Goal: Task Accomplishment & Management: Use online tool/utility

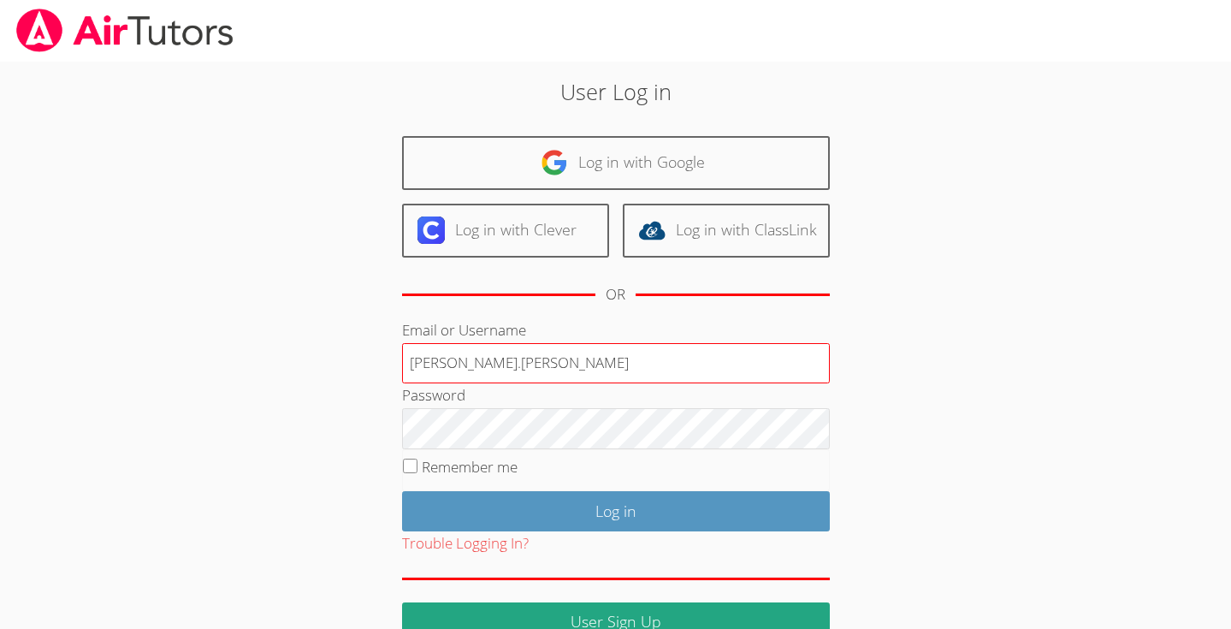
type input "[PERSON_NAME][EMAIL_ADDRESS][PERSON_NAME][DOMAIN_NAME]"
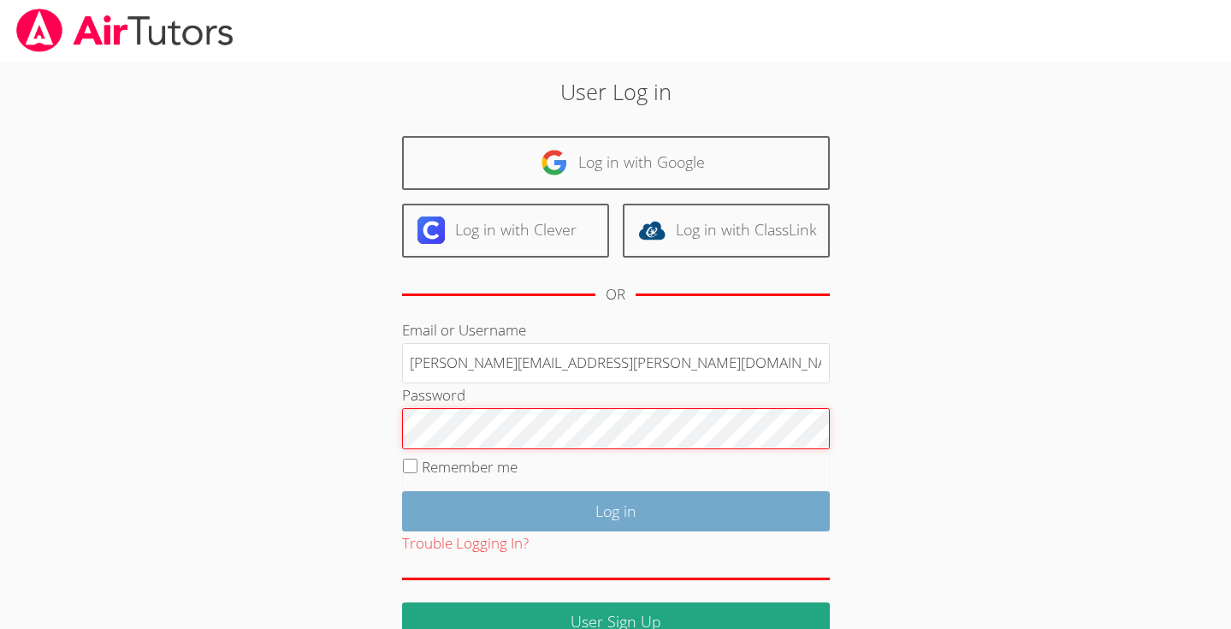
click at [402, 491] on input "Log in" at bounding box center [616, 511] width 428 height 40
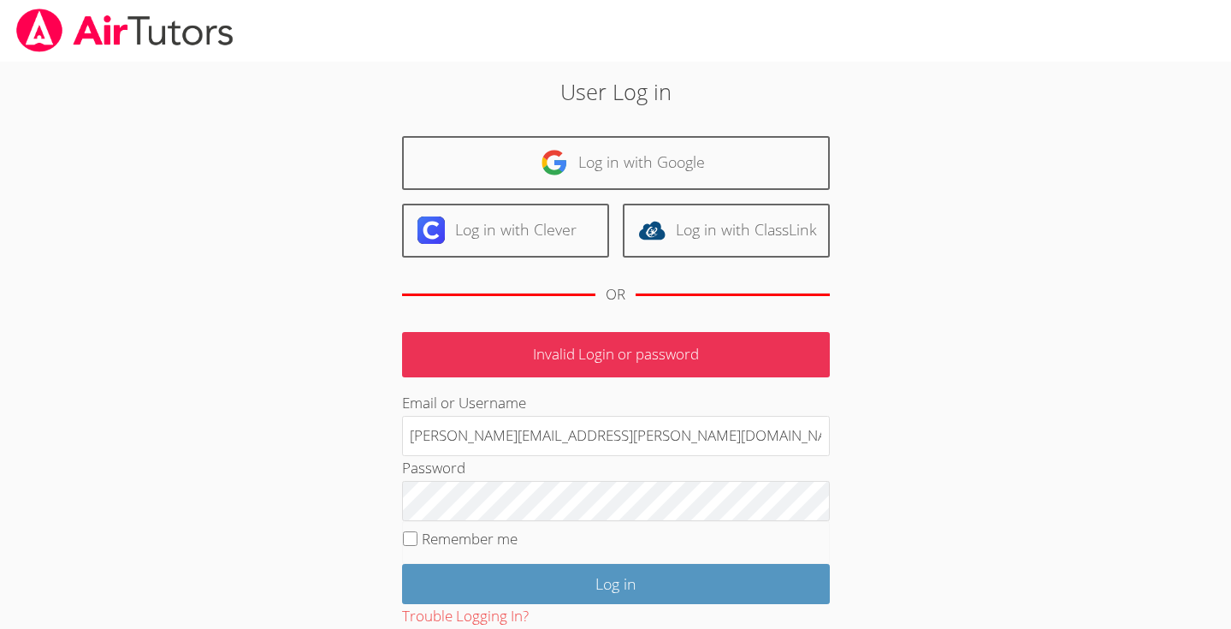
click at [562, 559] on fieldset "Remember me" at bounding box center [616, 542] width 428 height 43
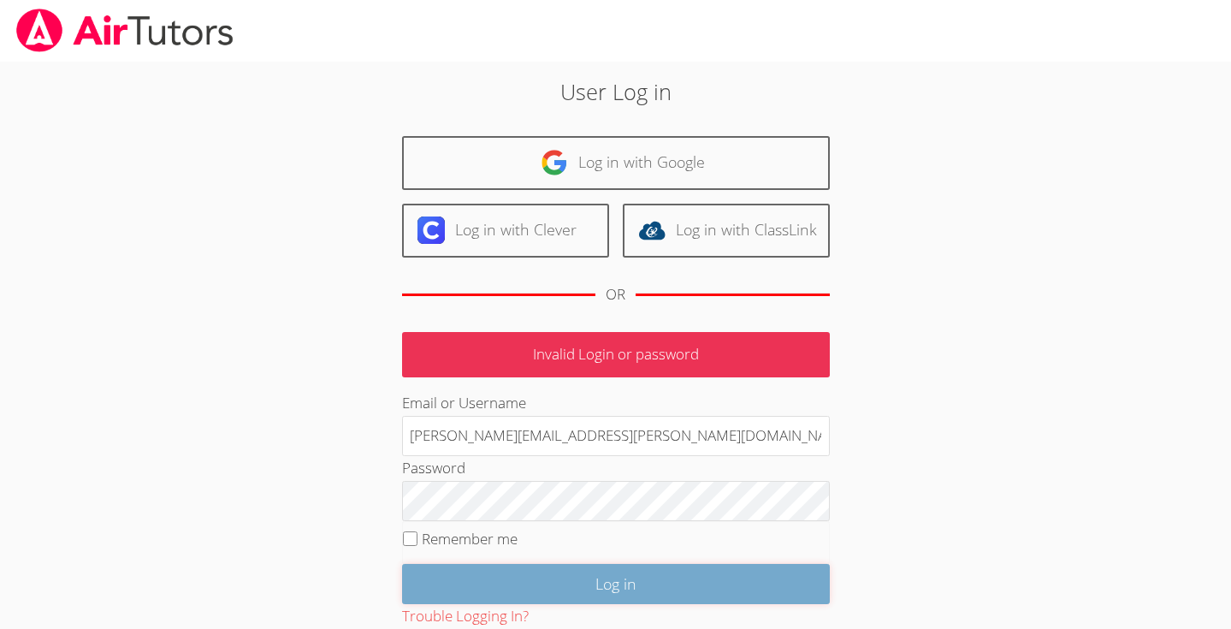
click at [566, 584] on input "Log in" at bounding box center [616, 584] width 428 height 40
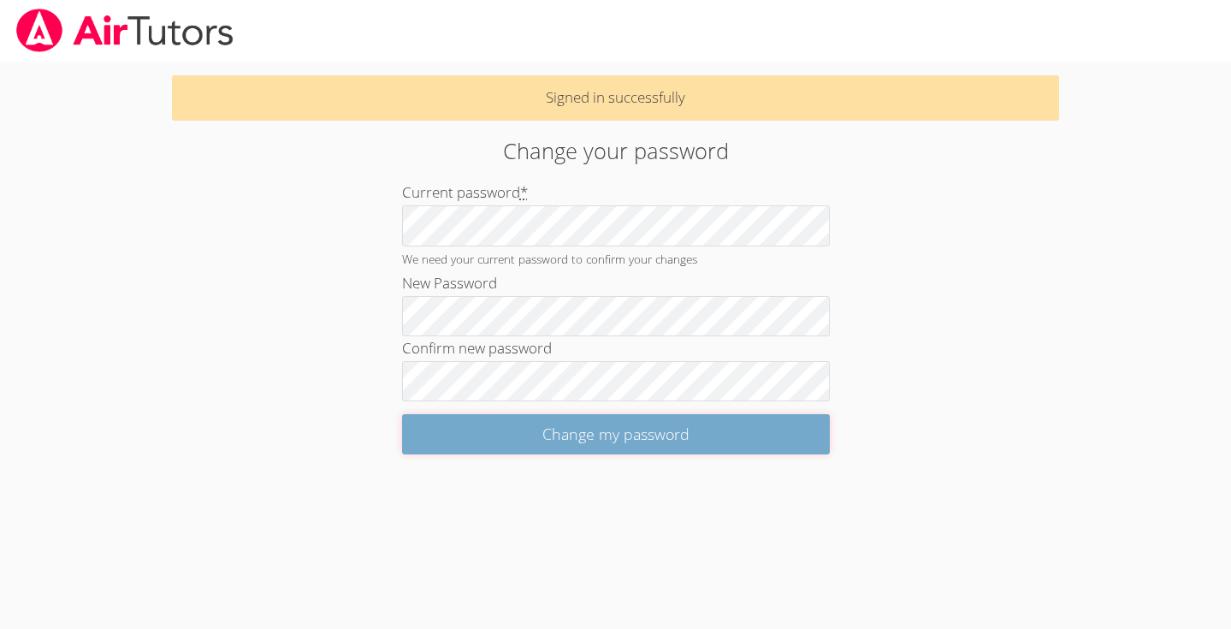
click at [586, 436] on input "Change my password" at bounding box center [616, 434] width 428 height 40
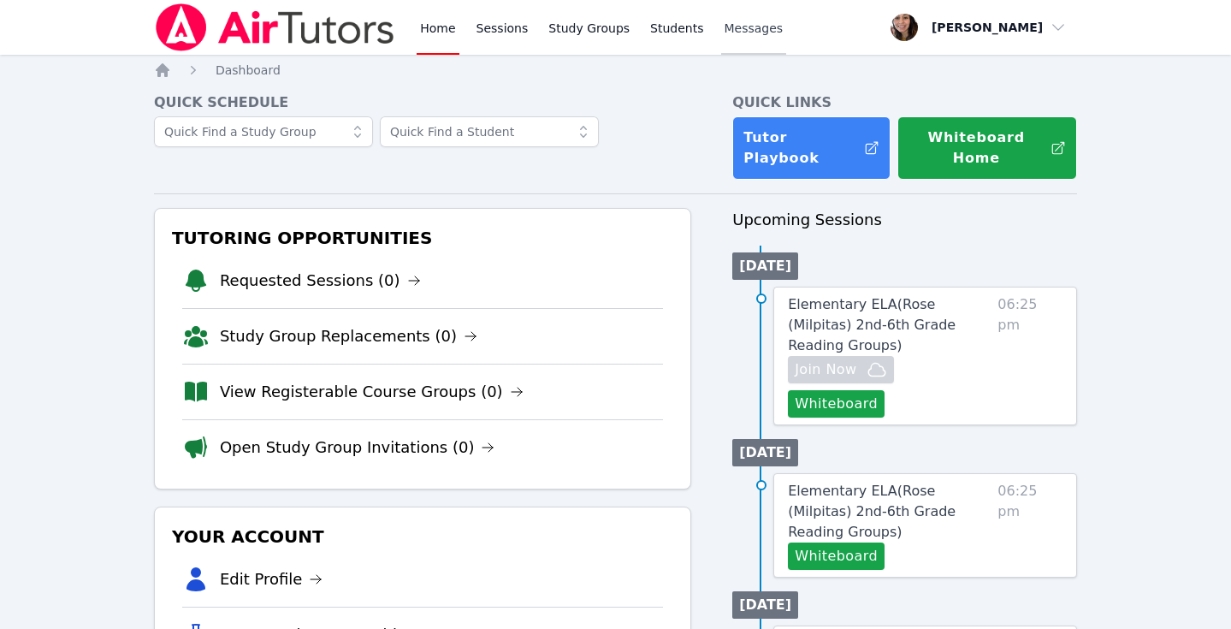
click at [726, 50] on link "Messages" at bounding box center [754, 27] width 66 height 55
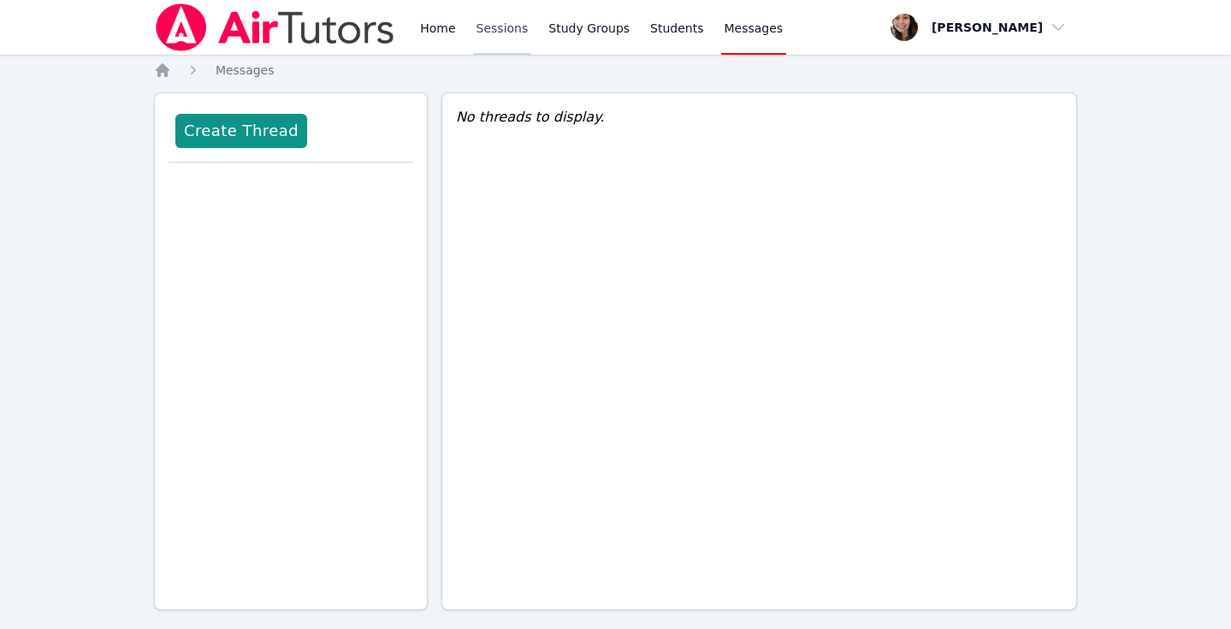
click at [524, 40] on link "Sessions" at bounding box center [502, 27] width 59 height 55
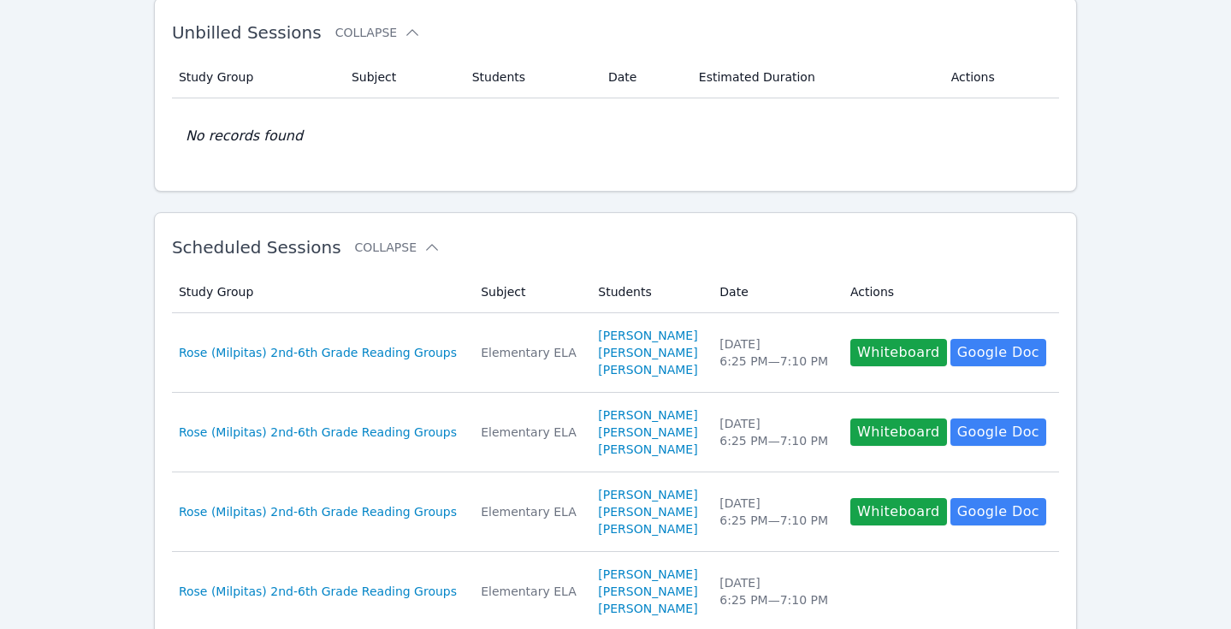
scroll to position [133, 0]
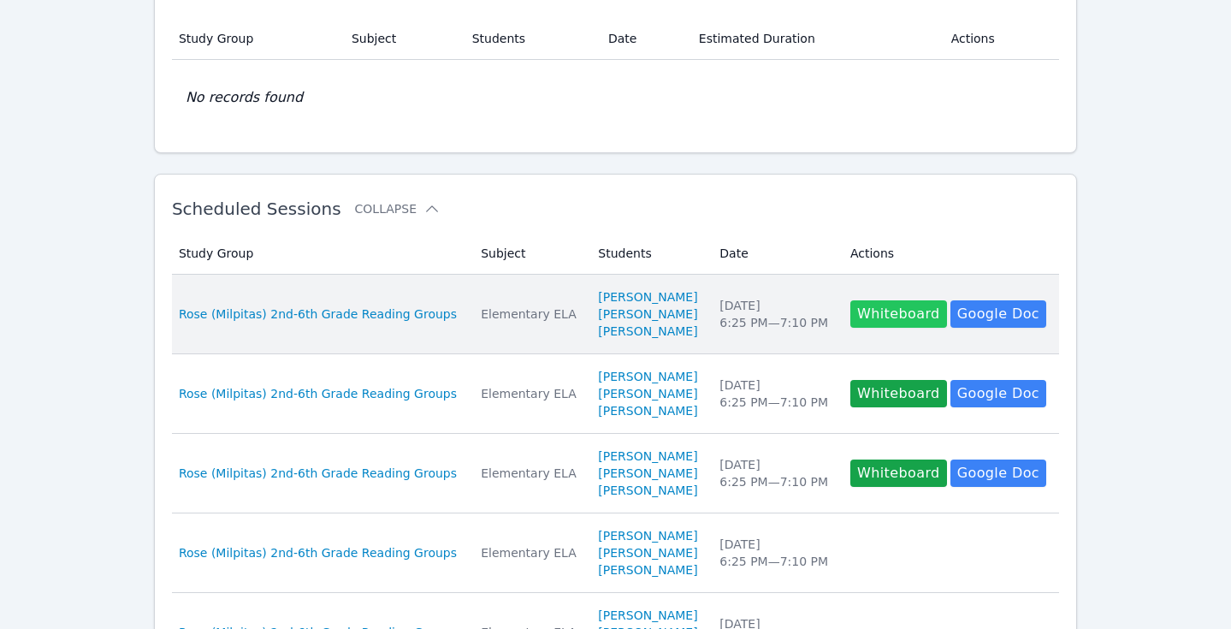
click at [910, 311] on button "Whiteboard" at bounding box center [898, 313] width 97 height 27
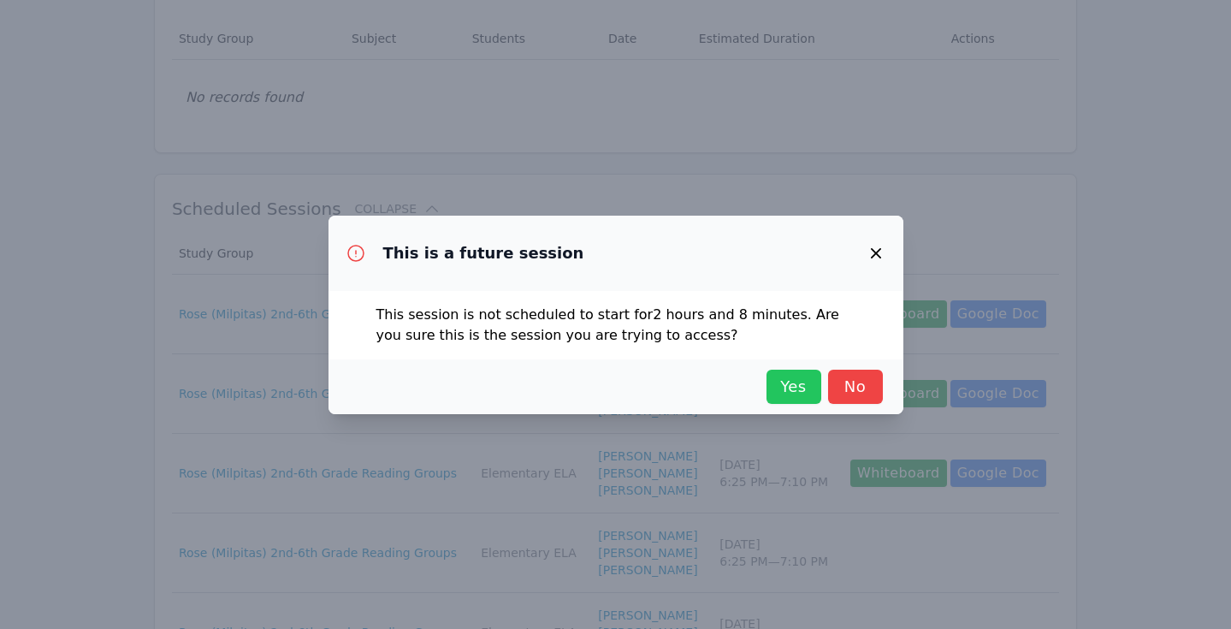
click at [809, 397] on span "Yes" at bounding box center [794, 387] width 38 height 24
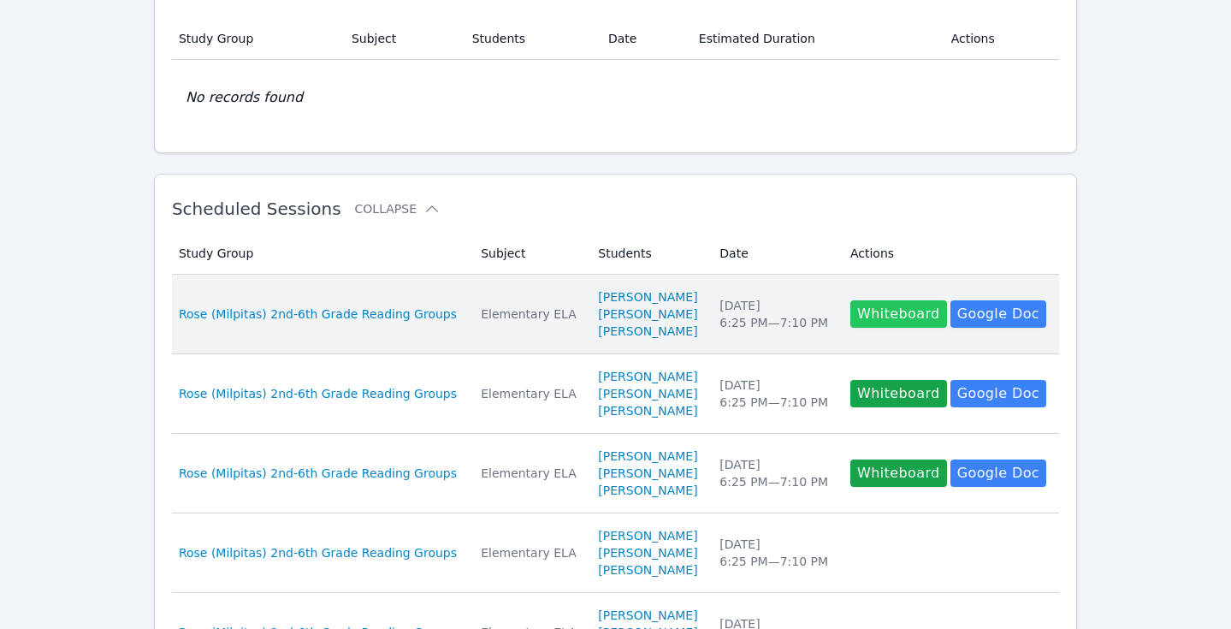
click at [905, 308] on button "Whiteboard" at bounding box center [898, 313] width 97 height 27
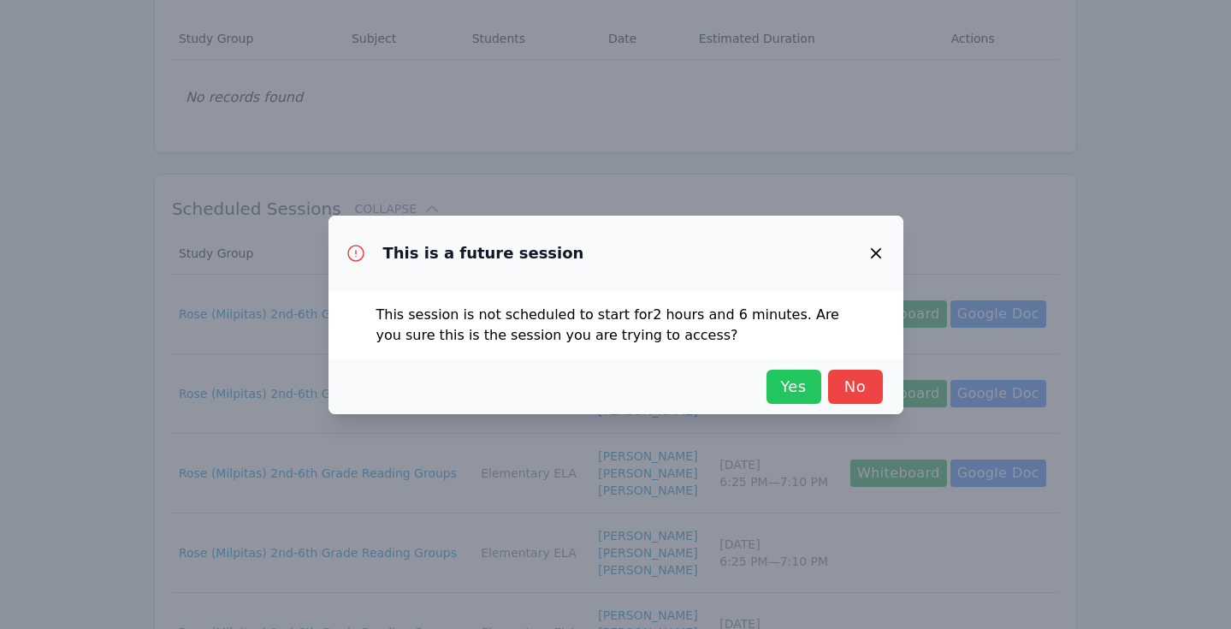
click at [800, 387] on span "Yes" at bounding box center [794, 387] width 38 height 24
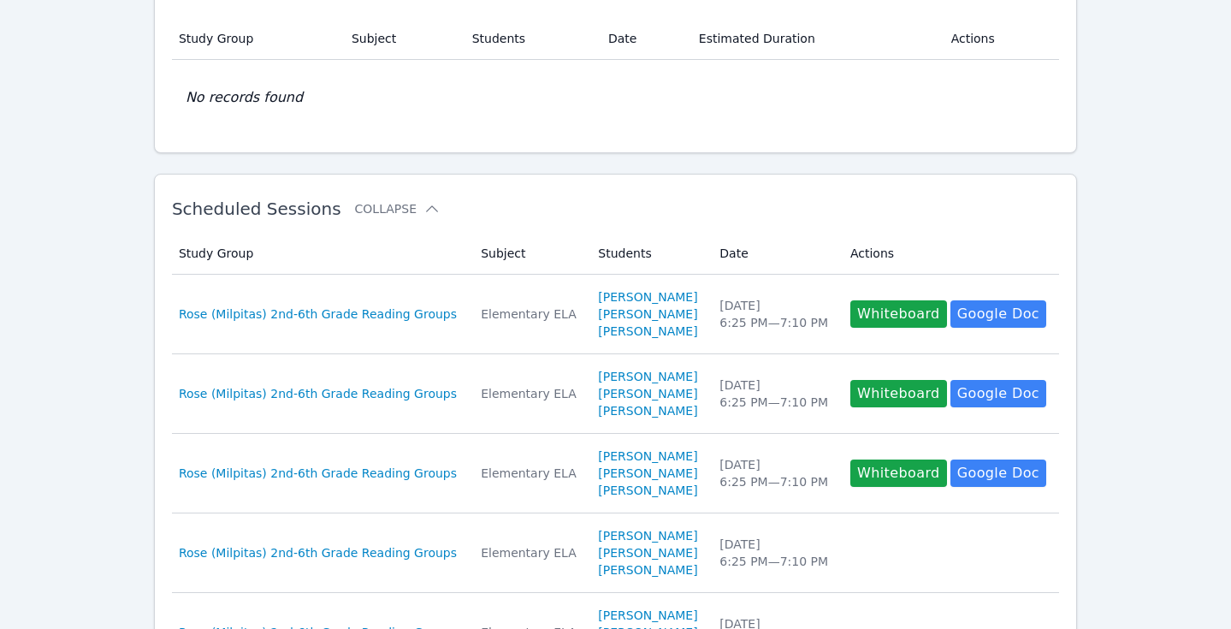
scroll to position [0, 0]
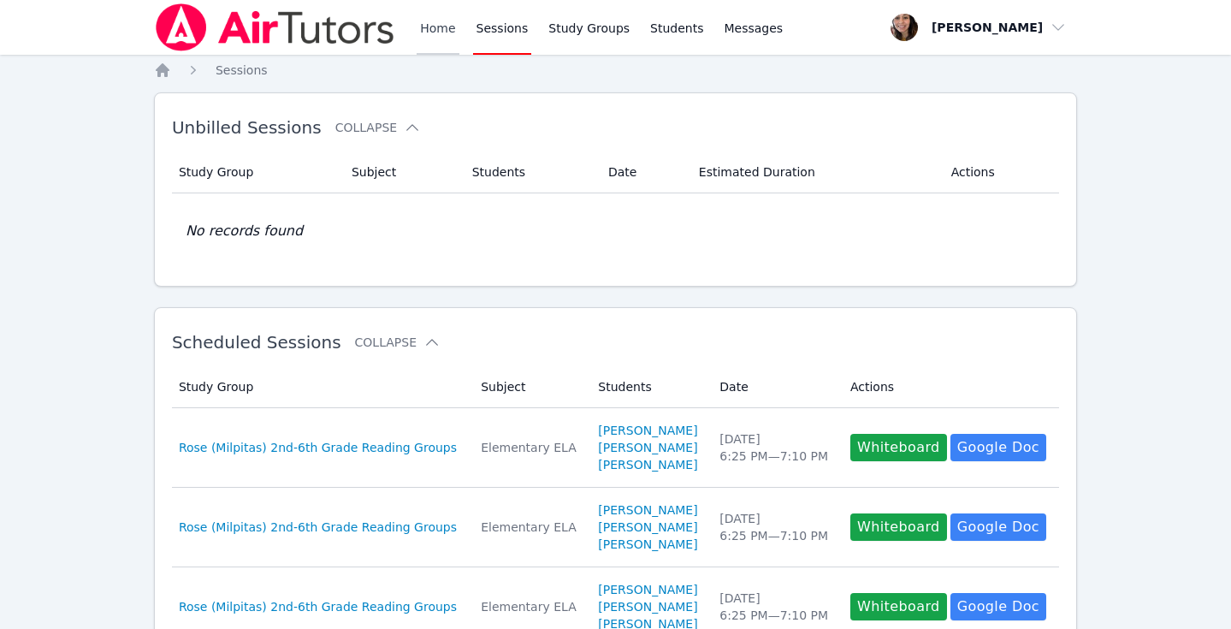
click at [444, 29] on link "Home" at bounding box center [437, 27] width 42 height 55
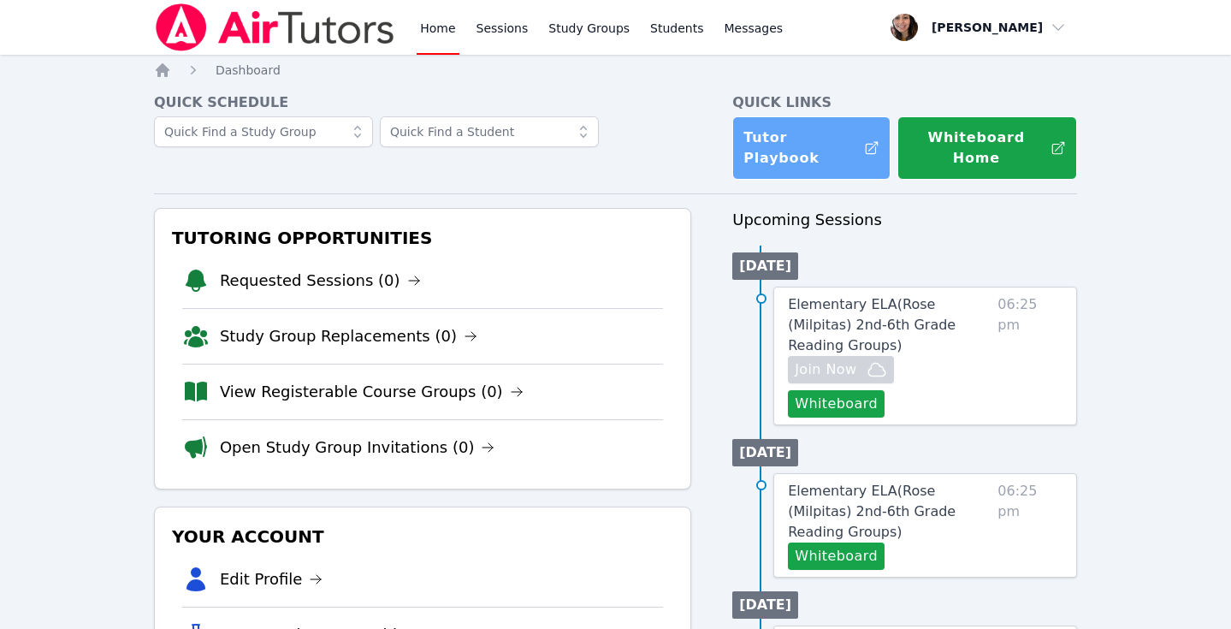
click at [789, 124] on link "Tutor Playbook" at bounding box center [811, 147] width 158 height 63
click at [606, 23] on link "Study Groups" at bounding box center [589, 27] width 88 height 55
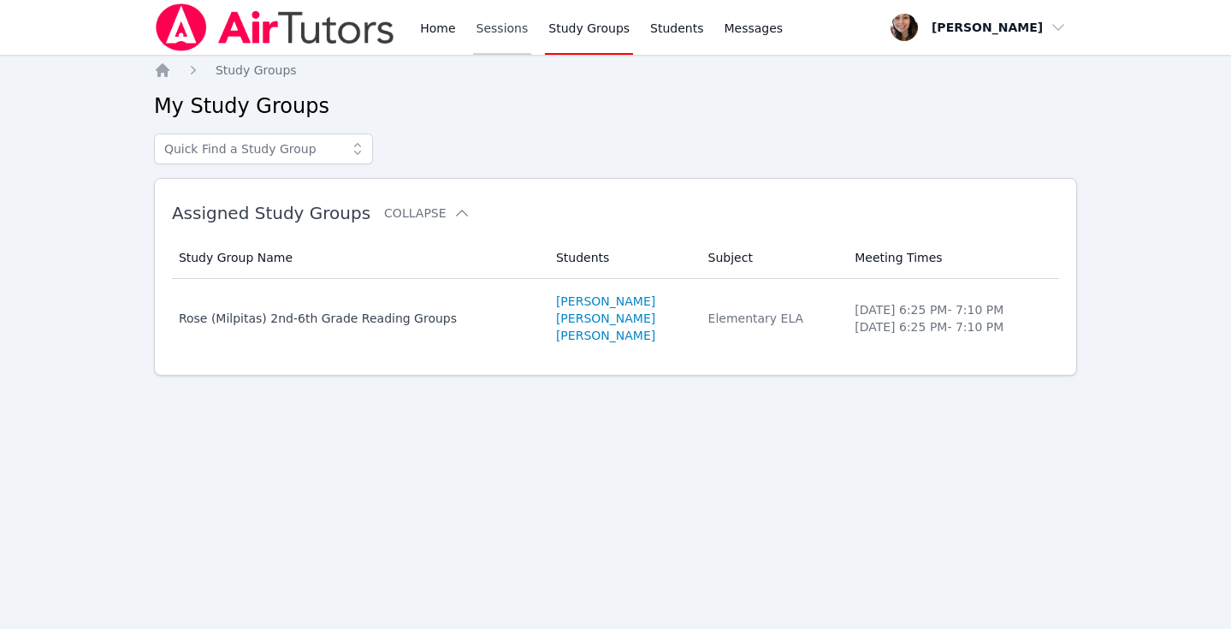
click at [480, 29] on link "Sessions" at bounding box center [502, 27] width 59 height 55
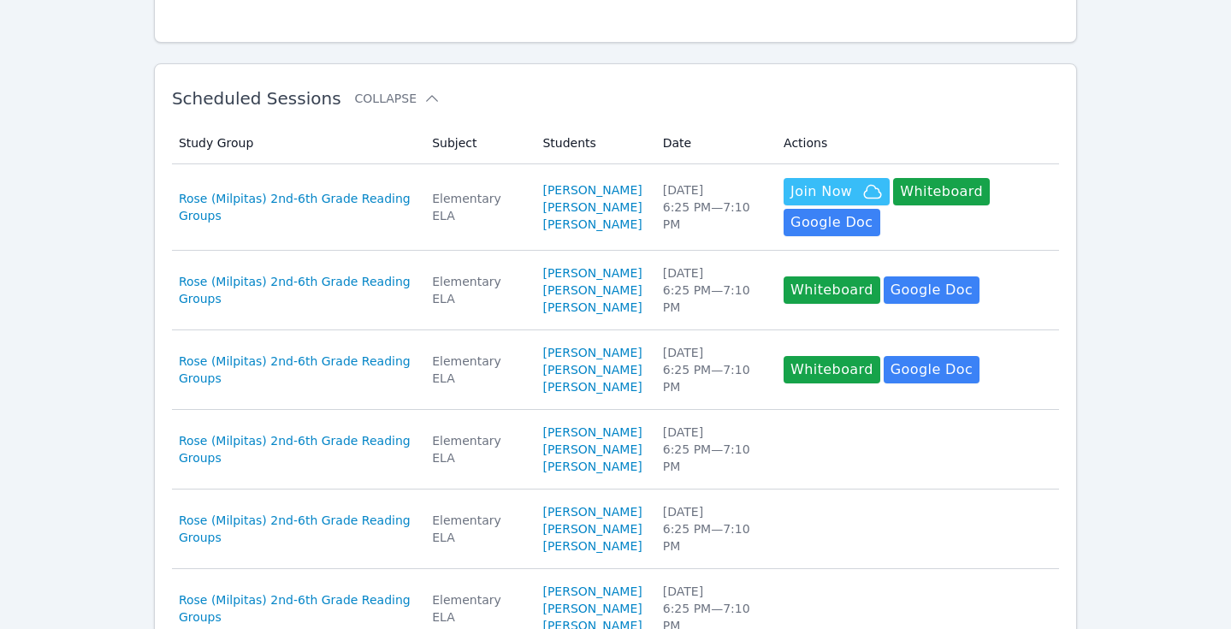
scroll to position [261, 0]
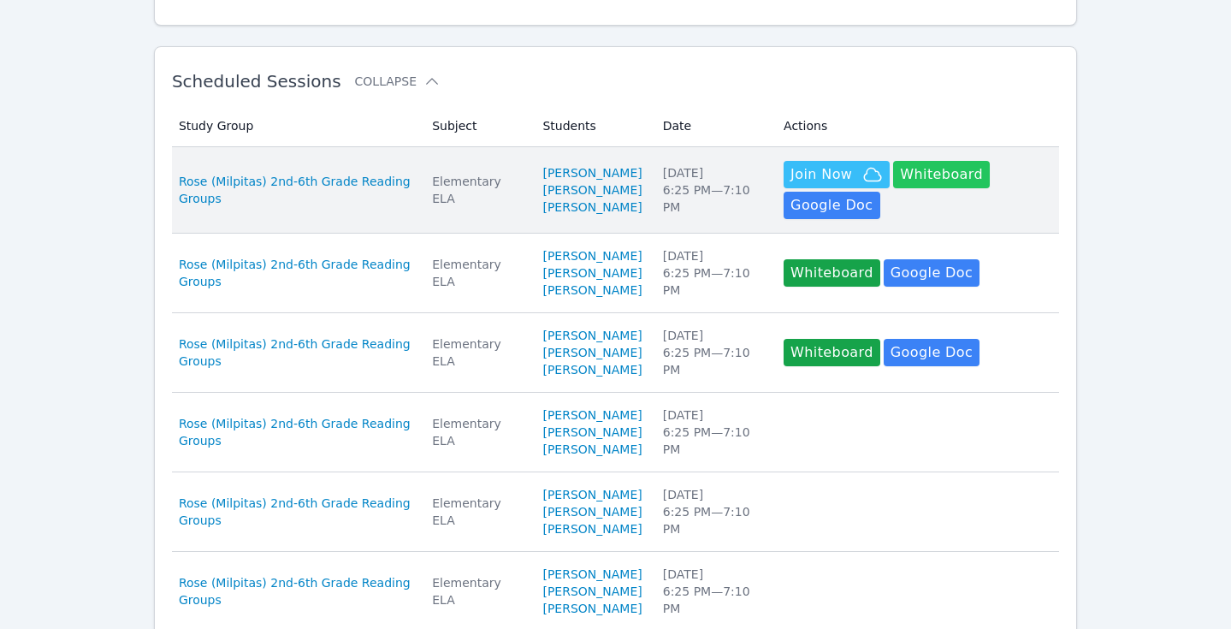
click at [927, 180] on button "Whiteboard" at bounding box center [941, 174] width 97 height 27
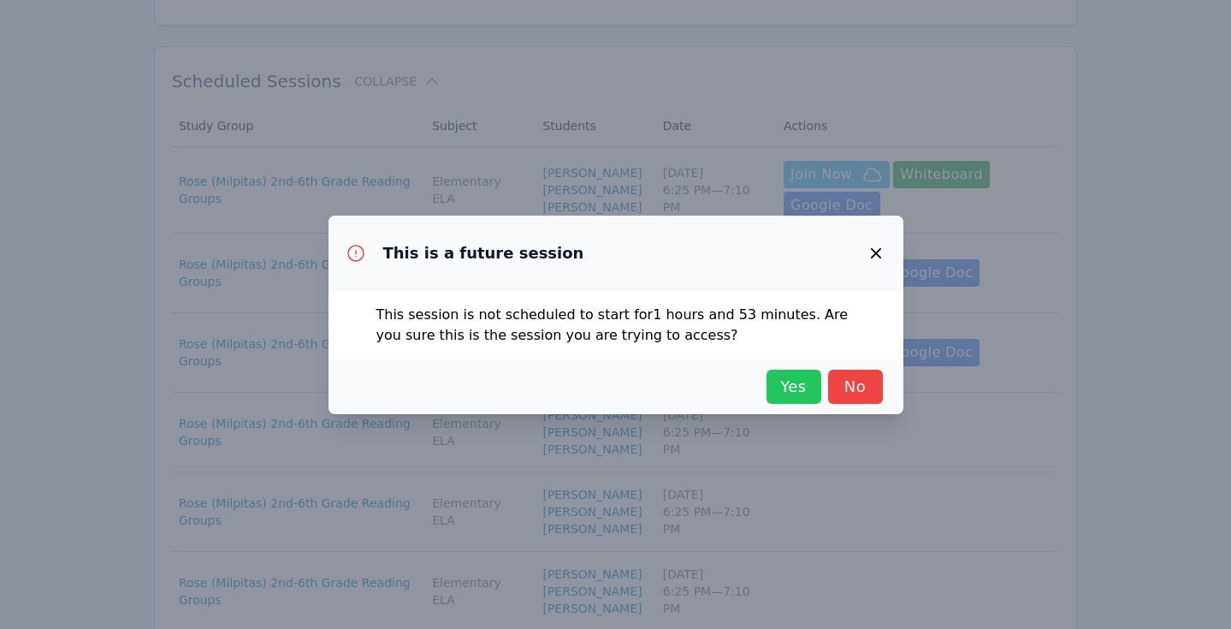
click at [794, 381] on span "Yes" at bounding box center [794, 387] width 38 height 24
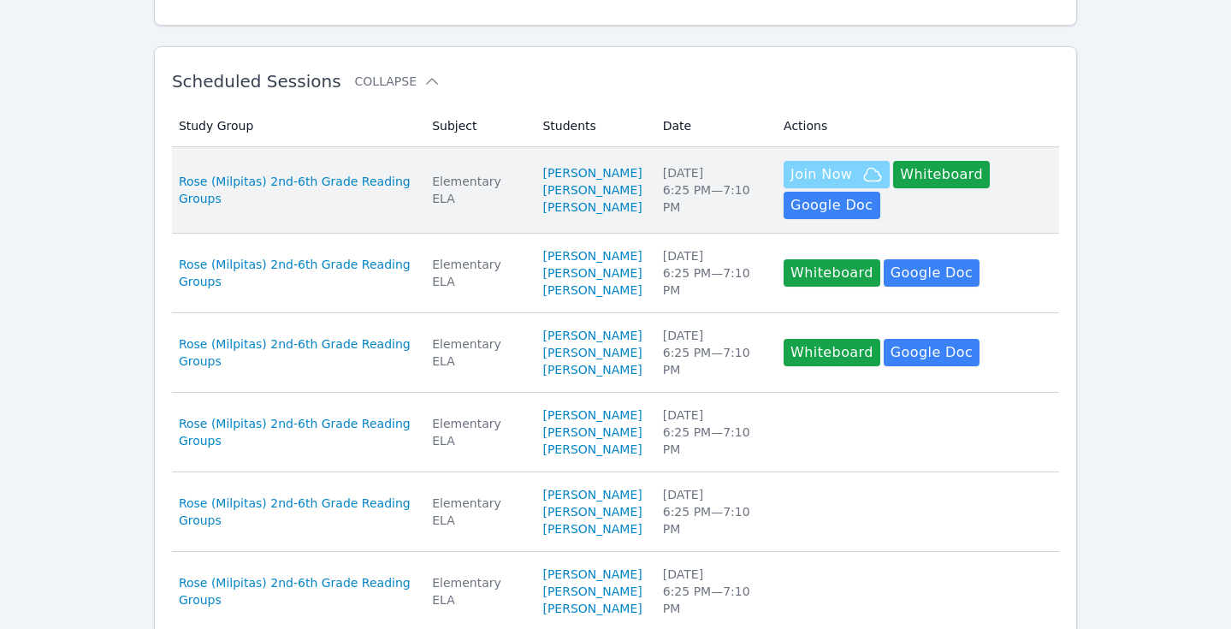
click at [833, 175] on span "Join Now" at bounding box center [836, 174] width 92 height 21
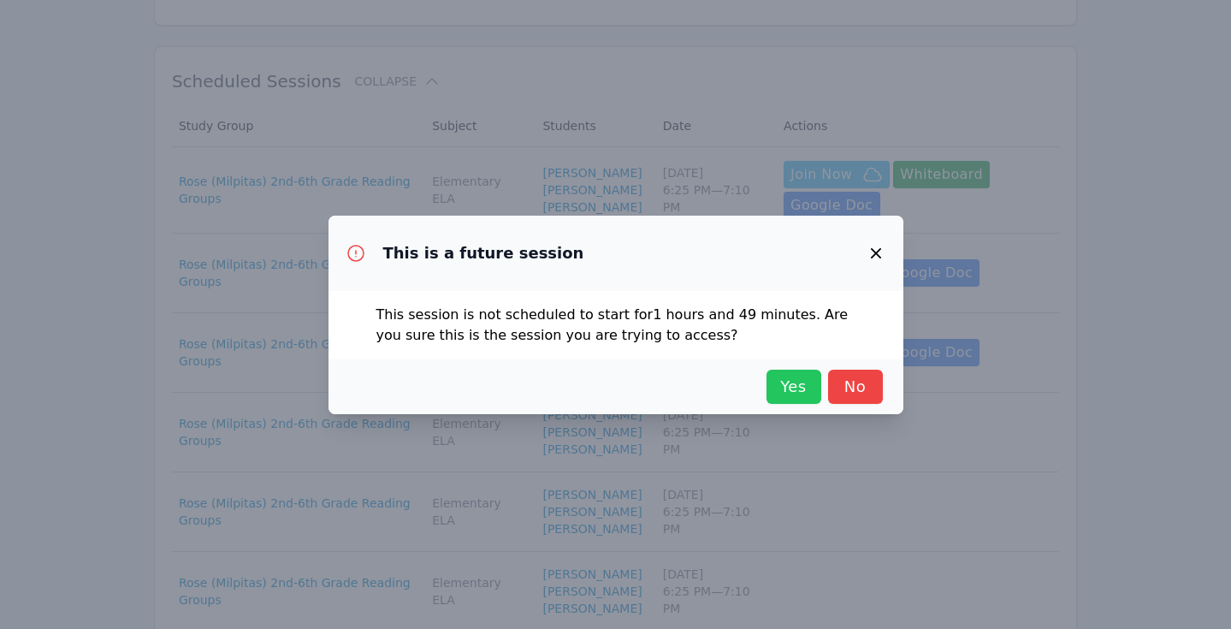
click at [798, 393] on span "Yes" at bounding box center [794, 387] width 38 height 24
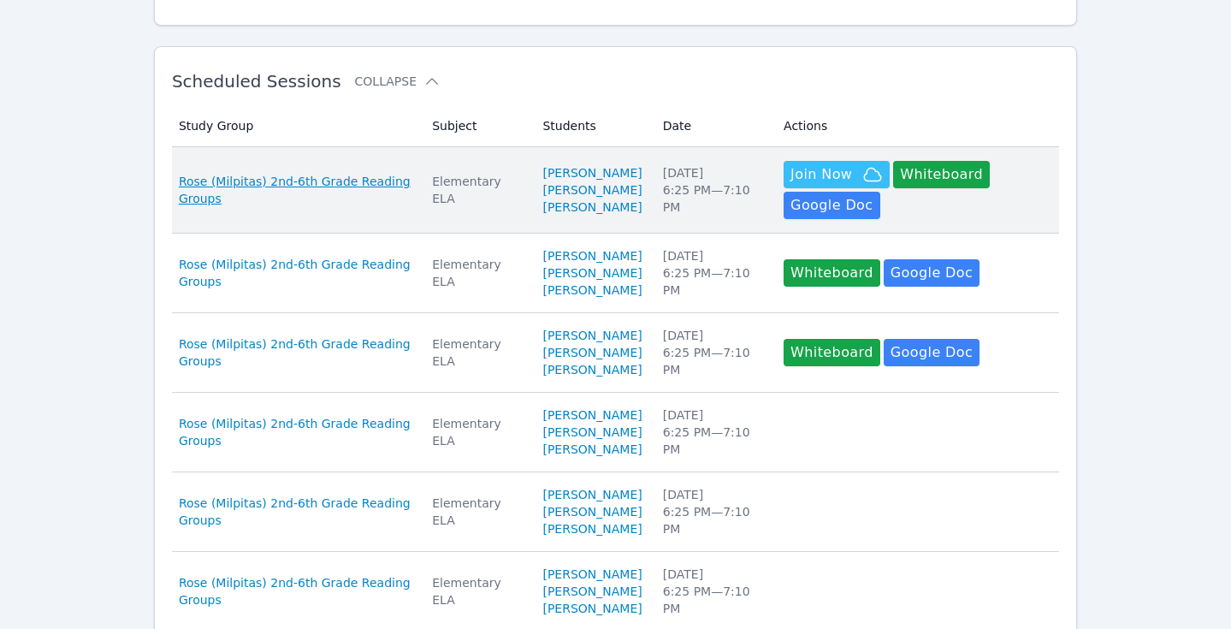
click at [355, 190] on span "Rose (Milpitas) 2nd-6th Grade Reading Groups" at bounding box center [295, 190] width 233 height 34
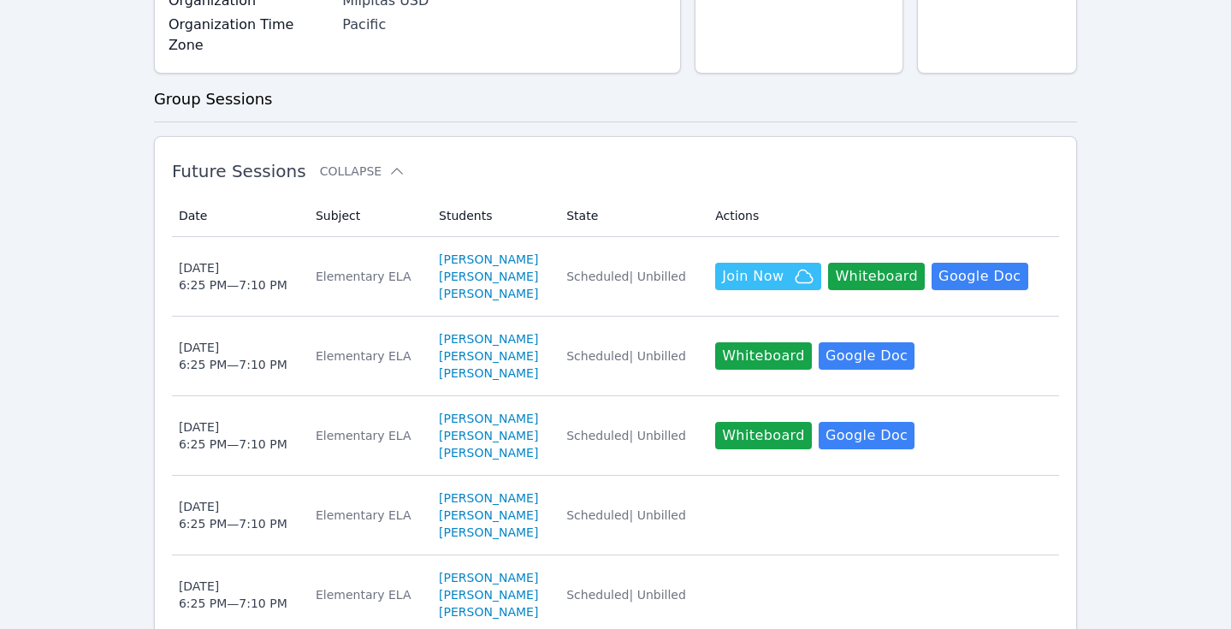
scroll to position [1052, 0]
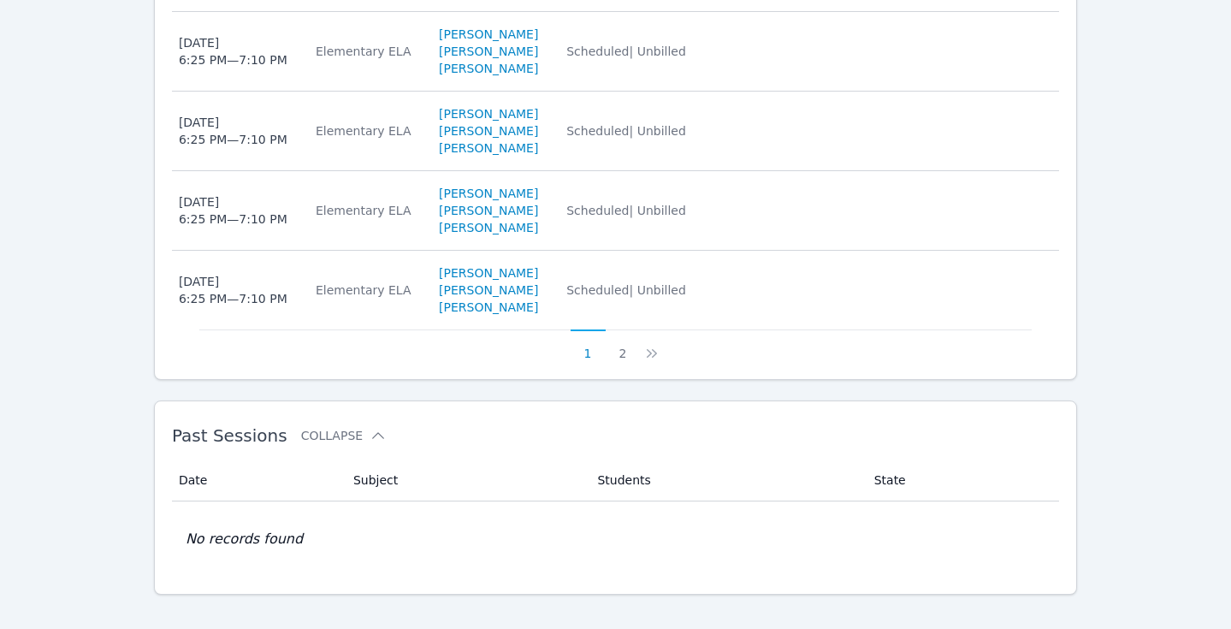
click at [544, 400] on div "Past Sessions Collapse Date Subject Students State No records found" at bounding box center [615, 497] width 923 height 194
click at [623, 329] on button "2" at bounding box center [622, 345] width 35 height 32
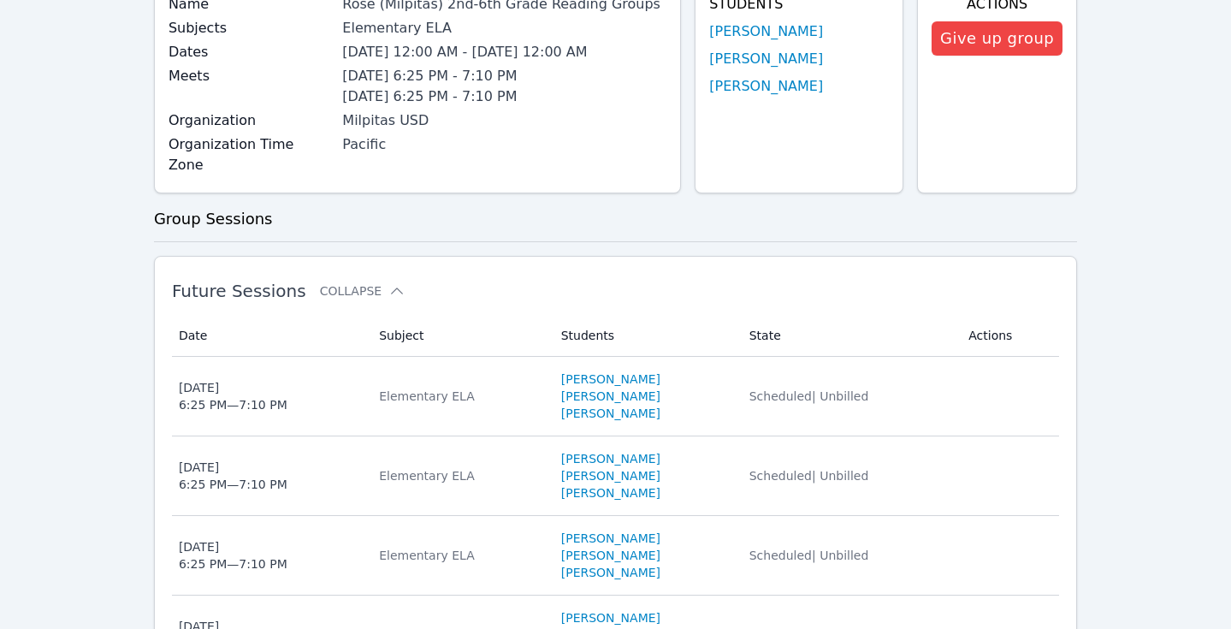
scroll to position [893, 0]
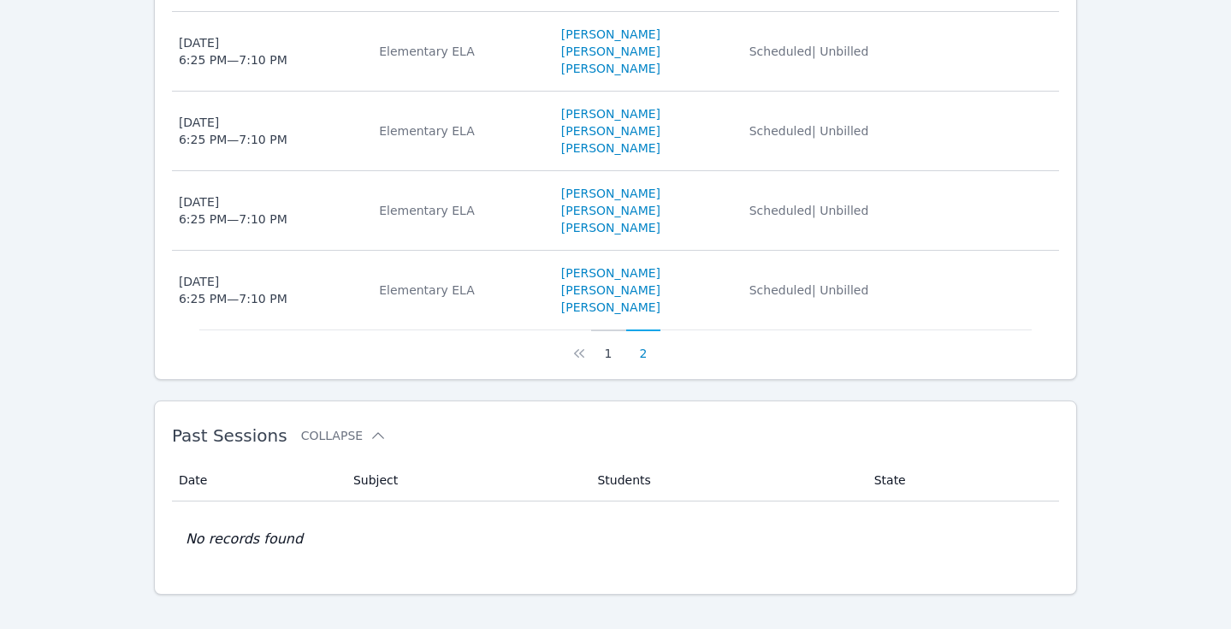
click at [603, 335] on button "1" at bounding box center [608, 345] width 35 height 32
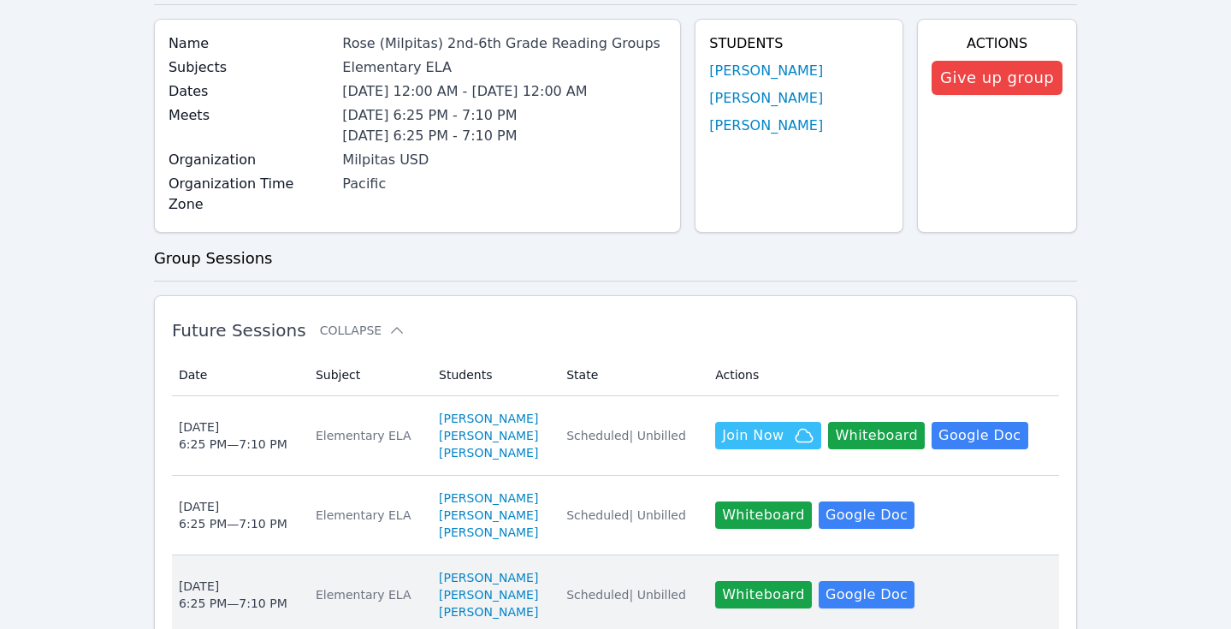
scroll to position [179, 0]
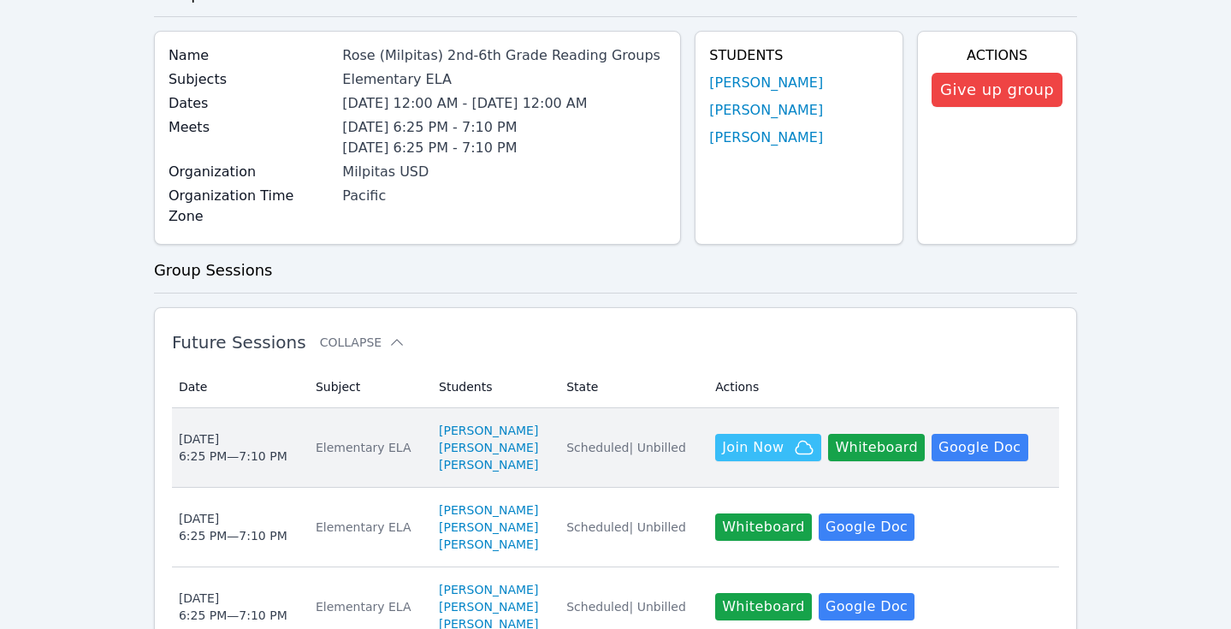
click at [360, 439] on div "Elementary ELA" at bounding box center [367, 447] width 103 height 17
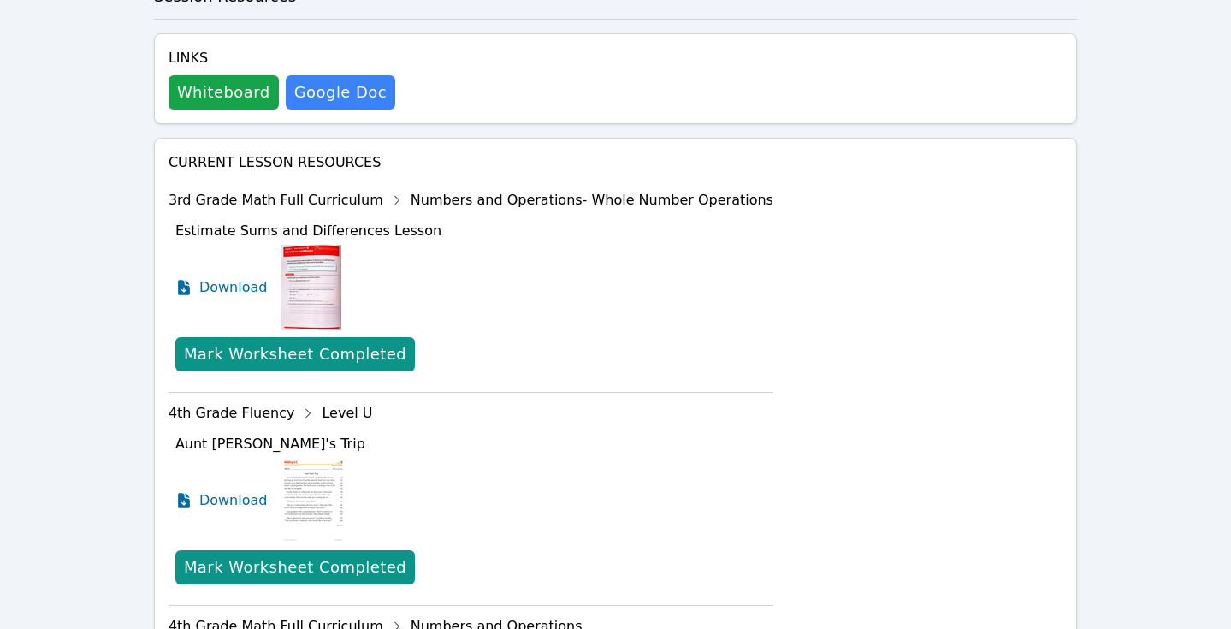
scroll to position [526, 0]
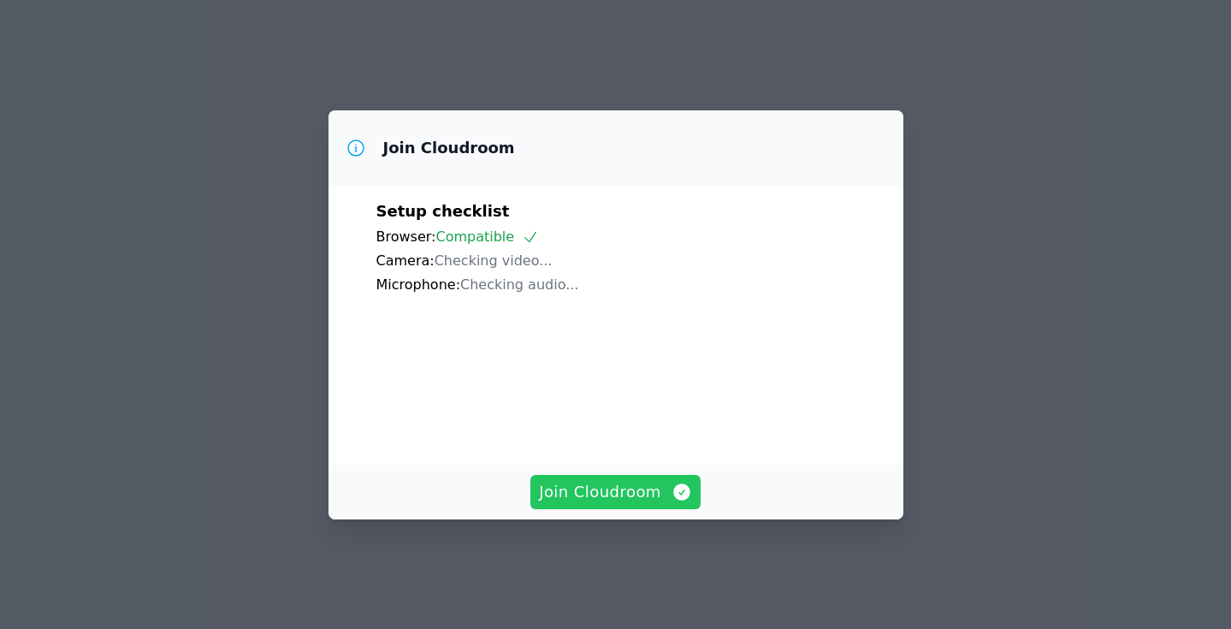
click at [632, 504] on button "Join Cloudroom" at bounding box center [615, 492] width 170 height 34
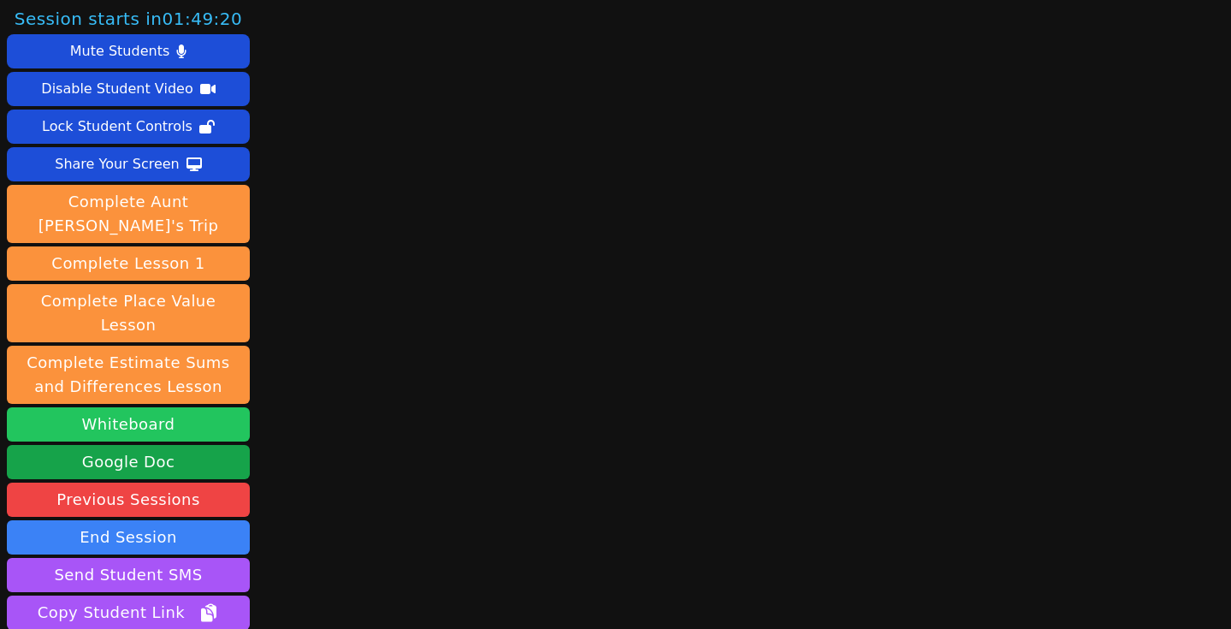
click at [146, 407] on button "Whiteboard" at bounding box center [128, 424] width 243 height 34
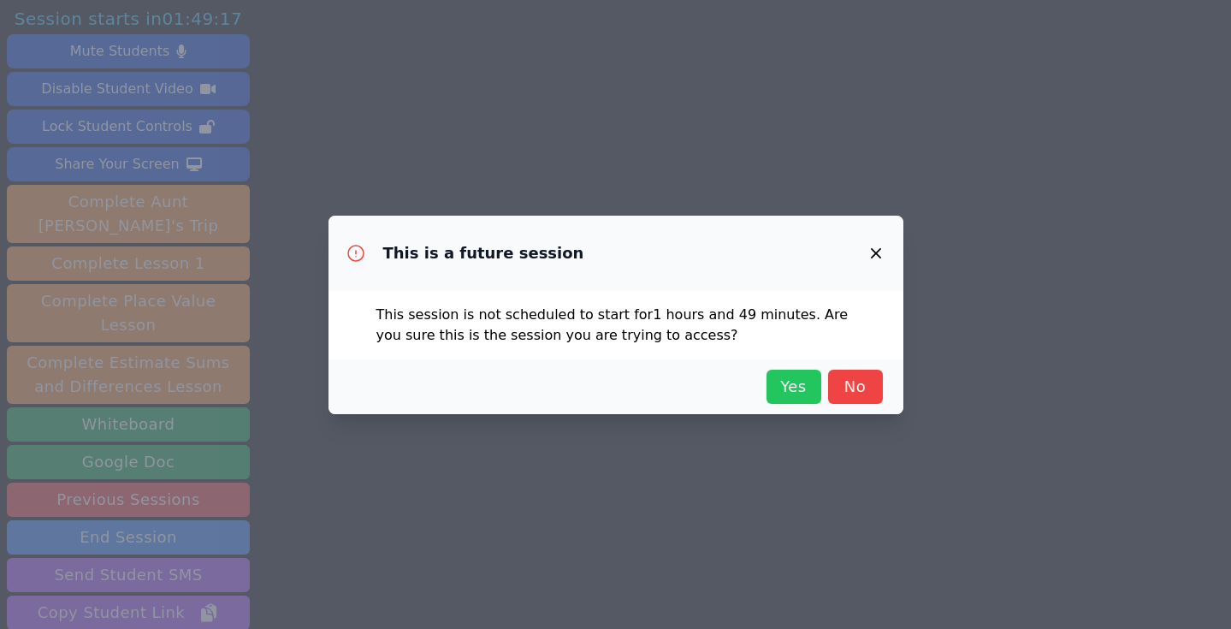
click at [793, 392] on span "Yes" at bounding box center [794, 387] width 38 height 24
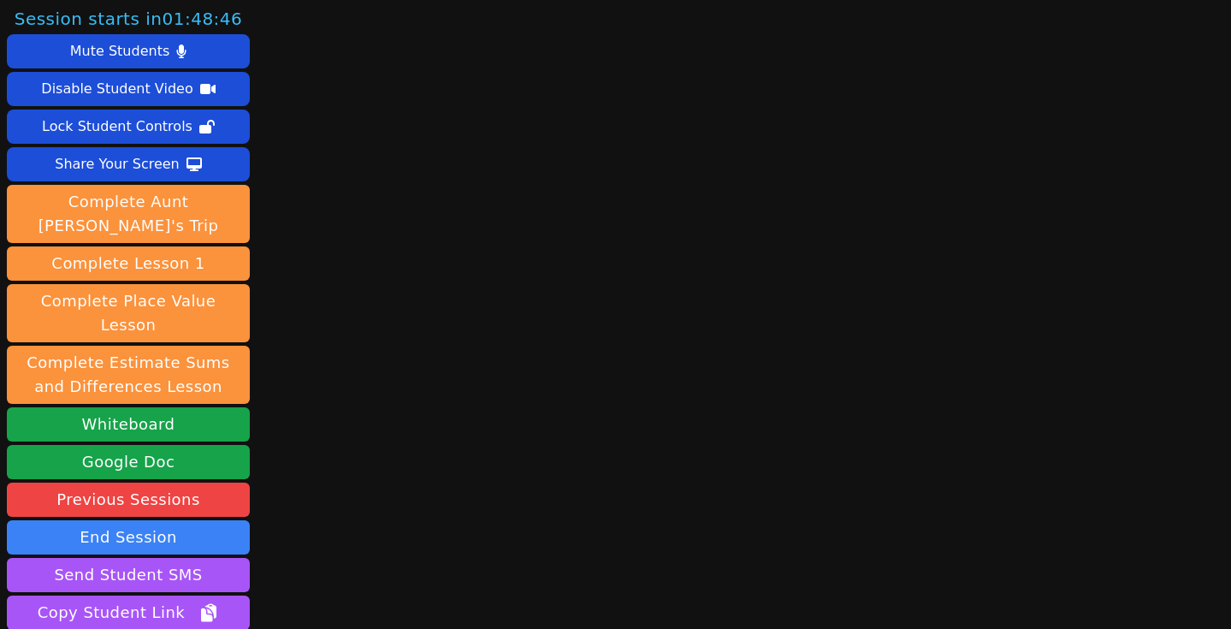
scroll to position [100, 0]
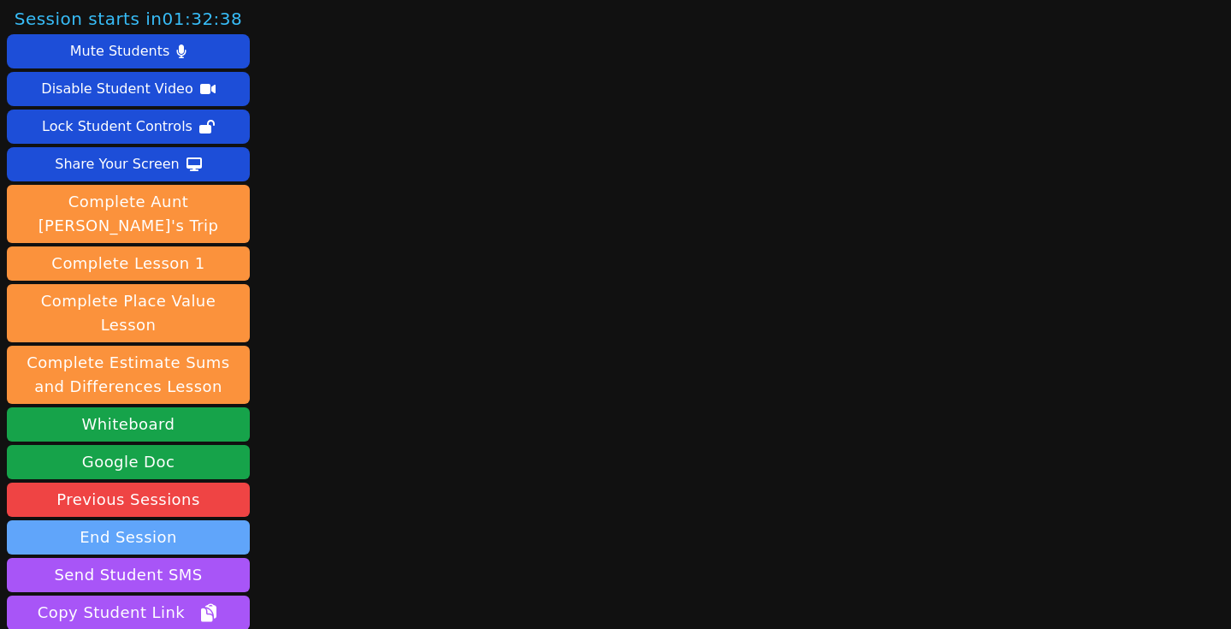
click at [182, 520] on button "End Session" at bounding box center [128, 537] width 243 height 34
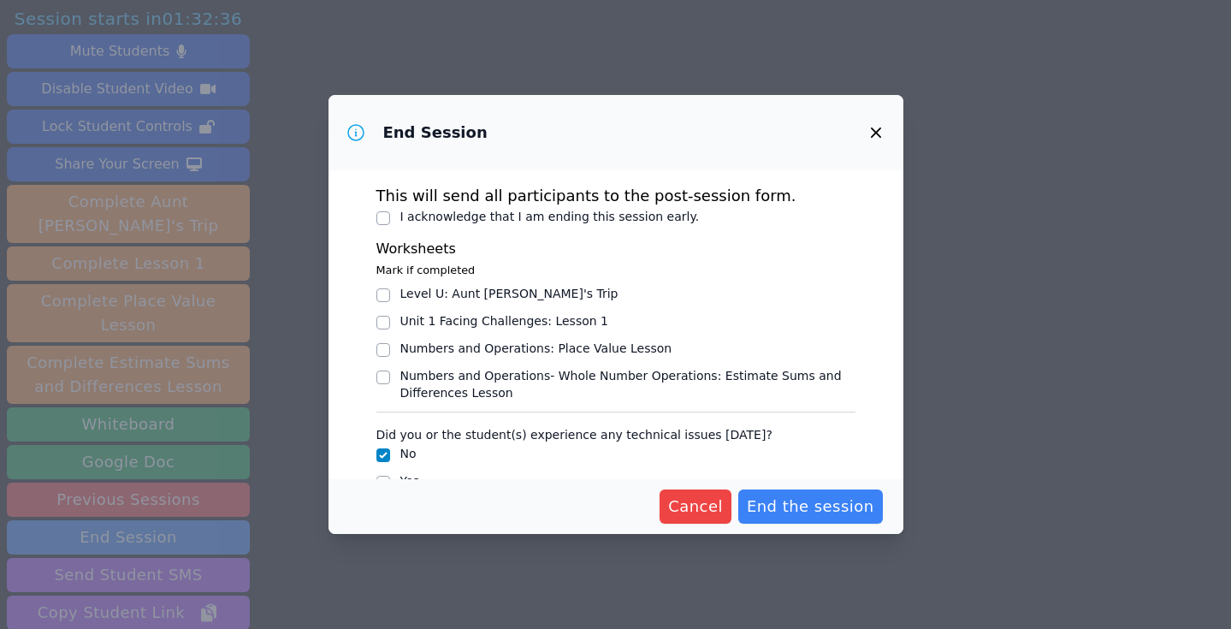
scroll to position [38, 0]
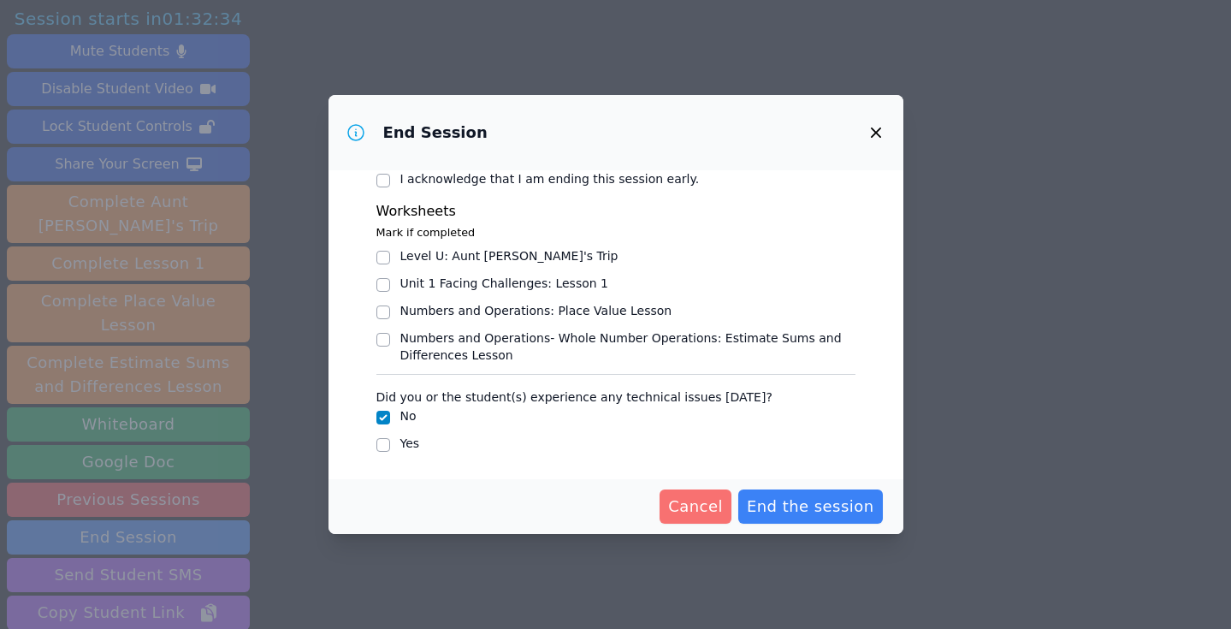
click at [713, 506] on span "Cancel" at bounding box center [695, 506] width 55 height 24
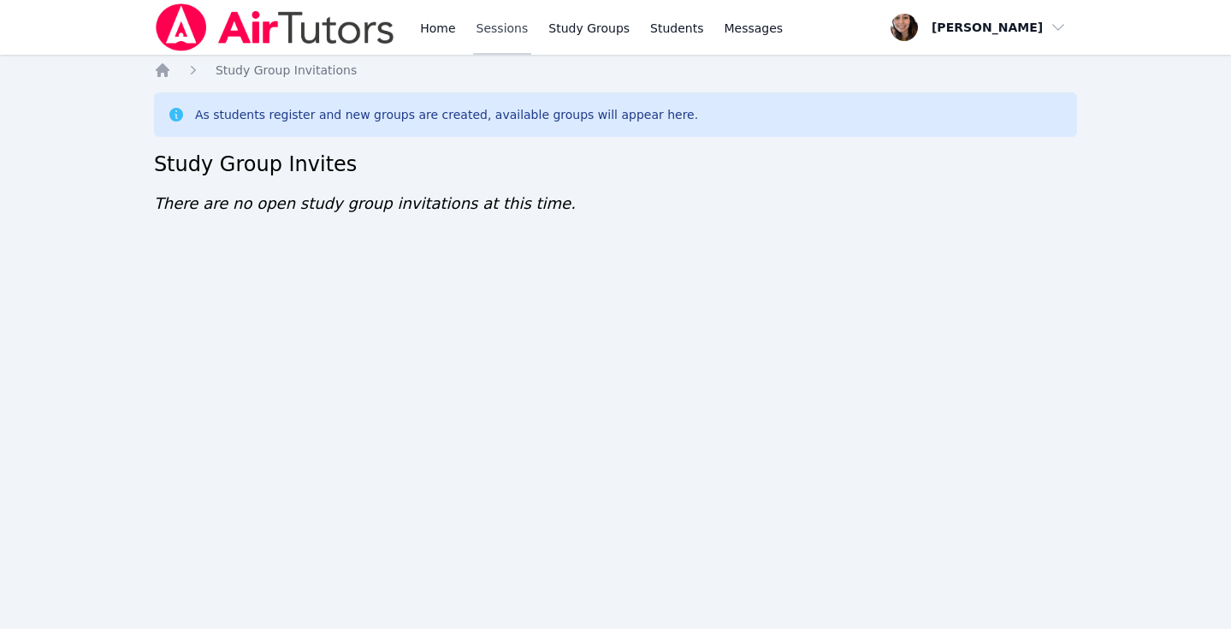
click at [508, 18] on link "Sessions" at bounding box center [502, 27] width 59 height 55
